Goal: Find contact information: Find contact information

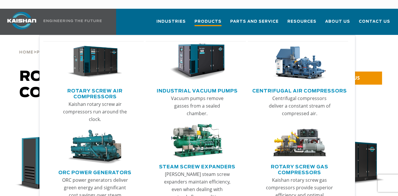
click at [217, 18] on span "Products" at bounding box center [207, 22] width 27 height 8
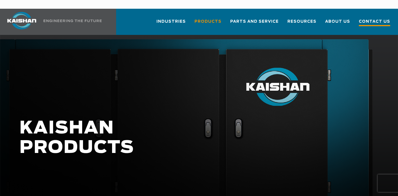
click at [379, 18] on span "Contact Us" at bounding box center [374, 22] width 31 height 8
